Goal: Task Accomplishment & Management: Manage account settings

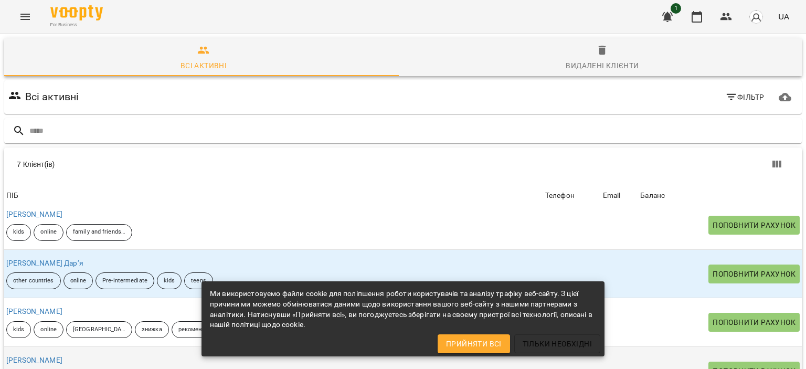
scroll to position [105, 0]
click at [50, 356] on link "[PERSON_NAME]" at bounding box center [34, 360] width 56 height 8
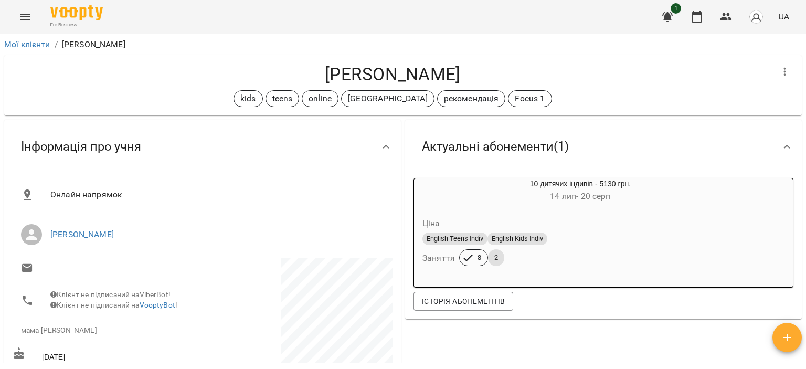
click at [775, 337] on span "button" at bounding box center [786, 337] width 29 height 13
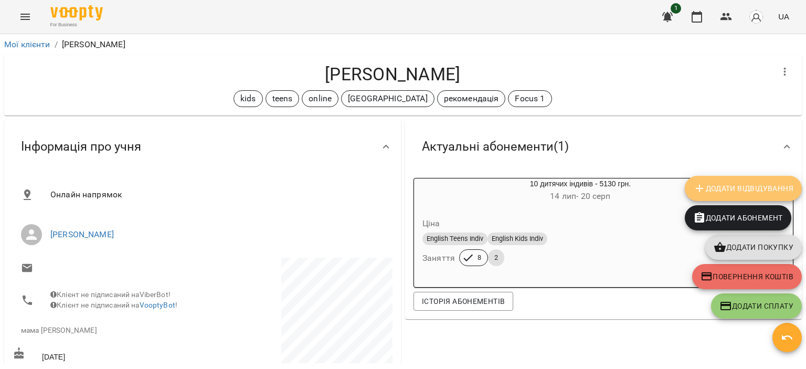
click at [751, 190] on span "Додати Відвідування" at bounding box center [743, 188] width 100 height 13
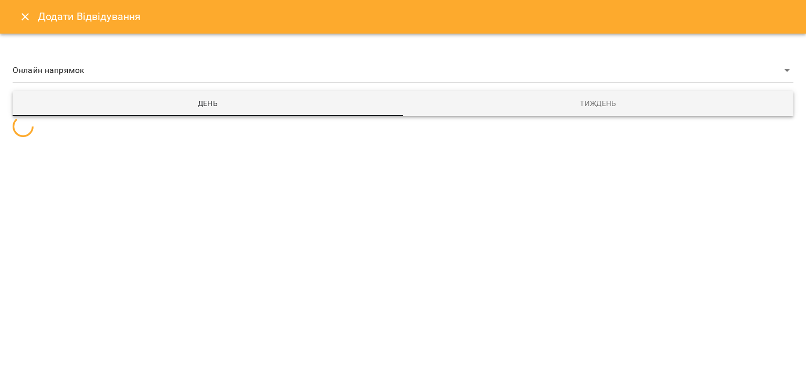
select select
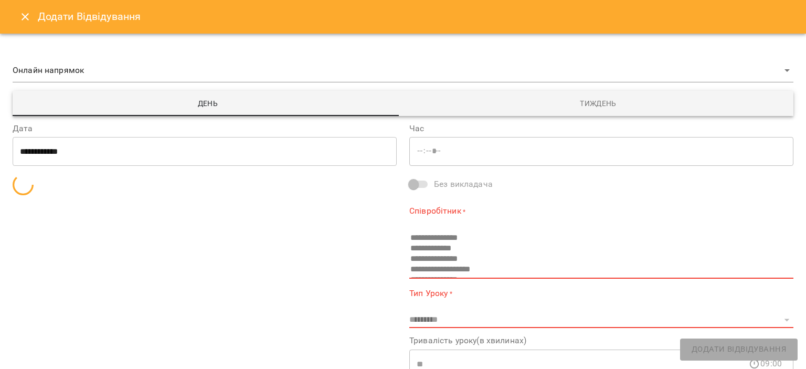
click at [575, 112] on button "Тиждень" at bounding box center [598, 103] width 390 height 25
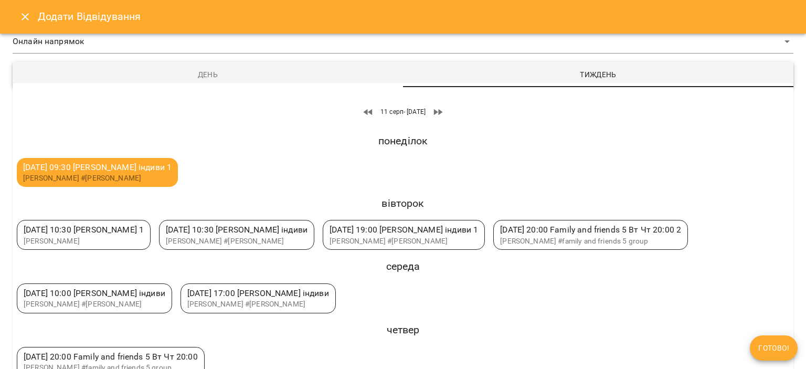
scroll to position [44, 0]
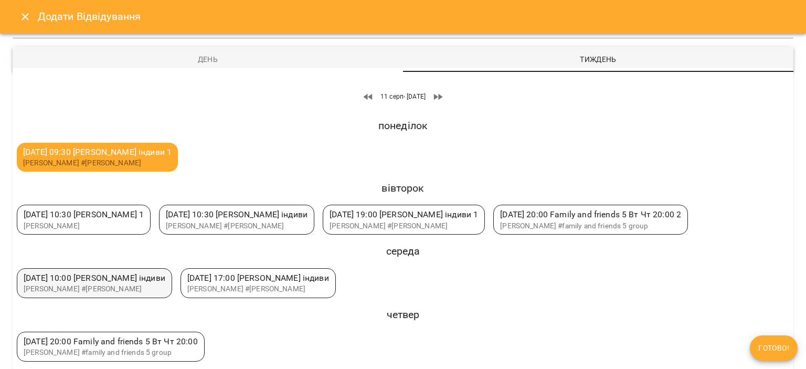
click at [111, 285] on span "[PERSON_NAME] #[PERSON_NAME]" at bounding box center [83, 288] width 118 height 8
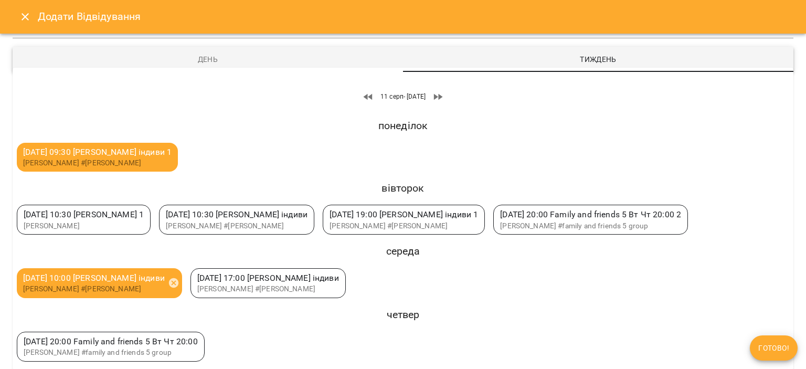
click at [780, 343] on span "Готово!" at bounding box center [773, 347] width 31 height 13
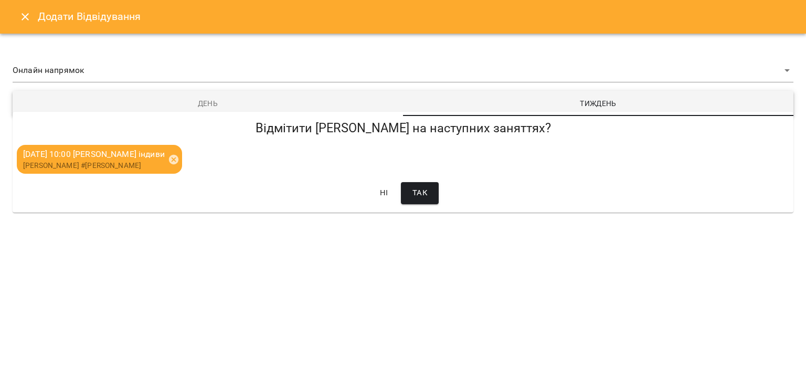
scroll to position [0, 0]
click at [434, 194] on button "Так" at bounding box center [420, 193] width 38 height 22
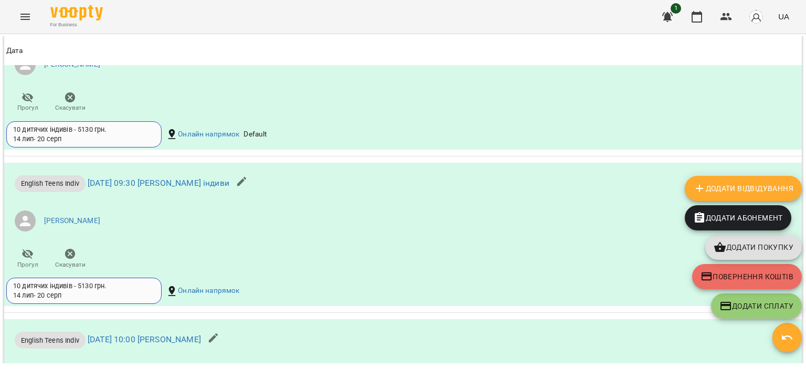
scroll to position [1049, 0]
